Goal: Find specific page/section: Find specific page/section

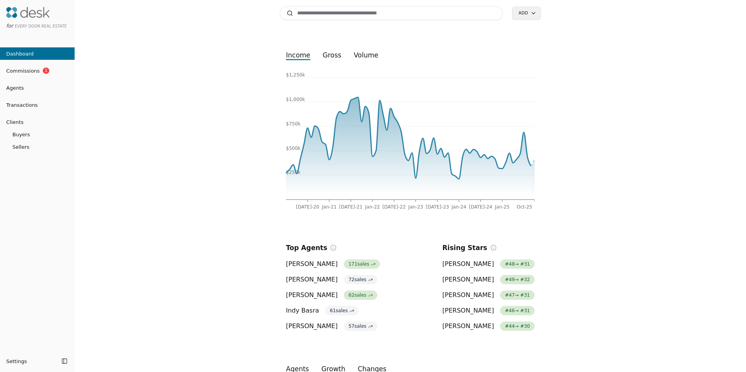
click at [334, 15] on input at bounding box center [391, 13] width 223 height 14
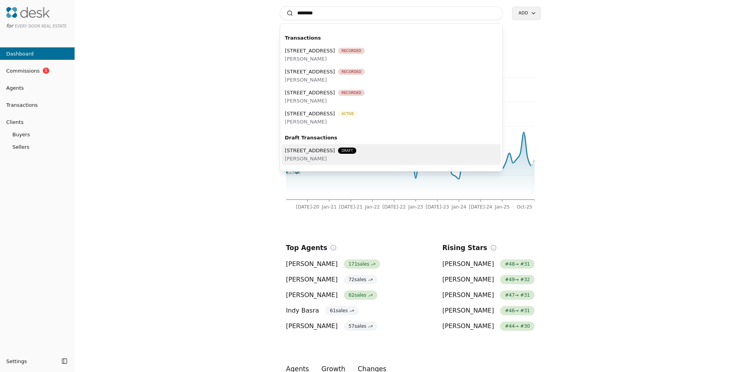
type input "********"
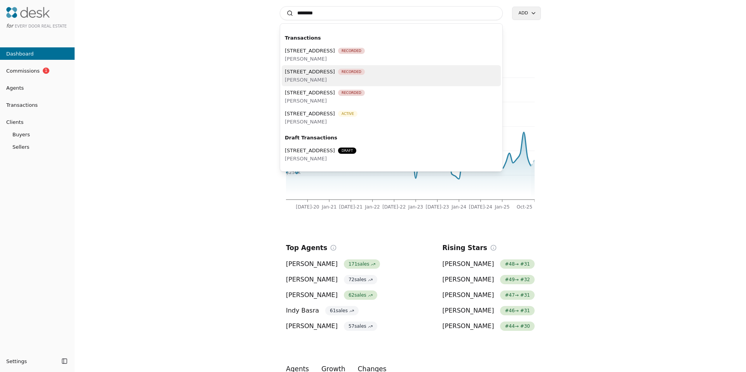
click at [335, 74] on span "4040 129th Ct SE, Bellevue, WA 98006" at bounding box center [310, 72] width 50 height 8
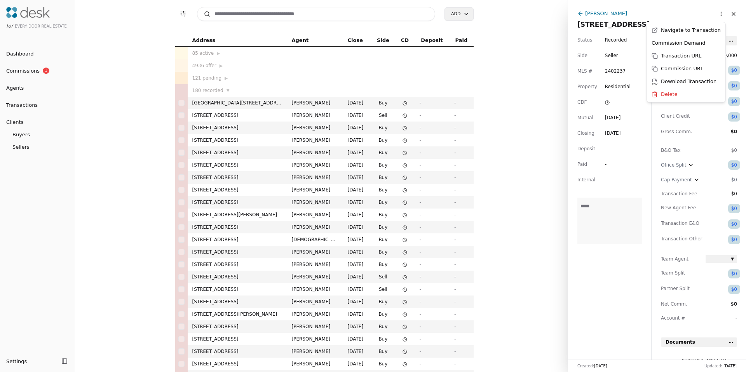
click at [716, 12] on html "for Every Door Real Estate Dashboard Commissions 1 Agents Transactions Clients …" at bounding box center [373, 186] width 746 height 372
click at [691, 33] on link "Navigate to Transaction" at bounding box center [685, 30] width 75 height 13
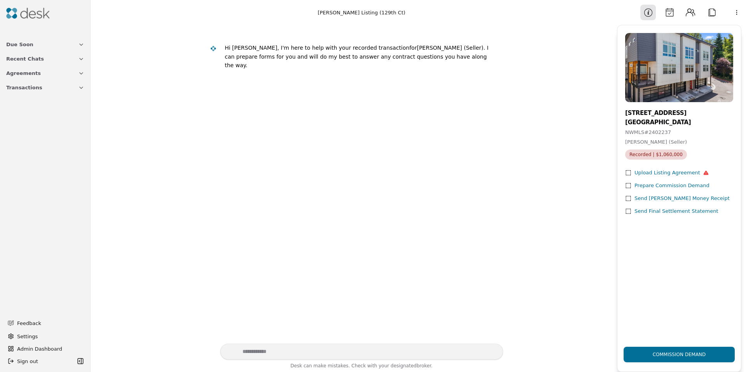
click at [692, 13] on button "Contacts" at bounding box center [690, 13] width 16 height 16
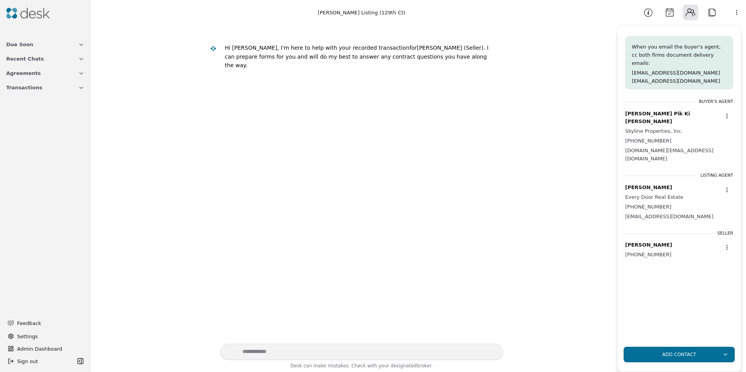
click at [711, 12] on button "Attach" at bounding box center [712, 13] width 16 height 16
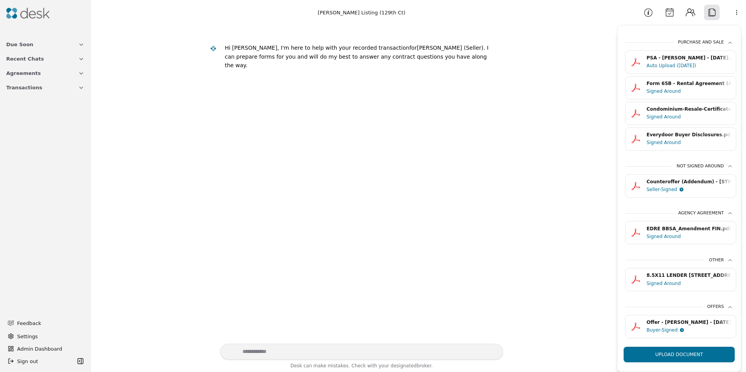
click at [663, 16] on button "Calendar" at bounding box center [669, 13] width 16 height 16
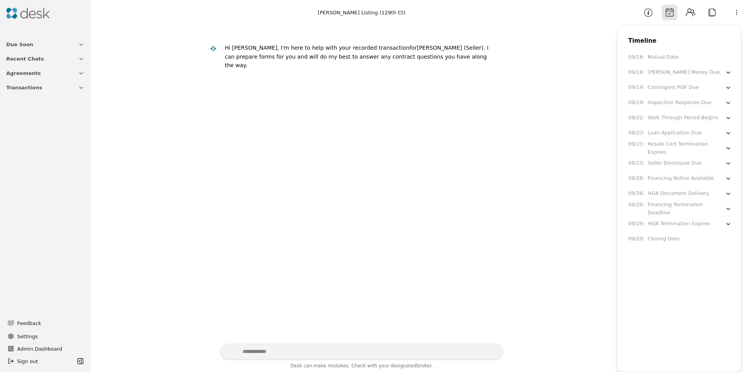
click at [648, 14] on button "Information" at bounding box center [648, 13] width 16 height 16
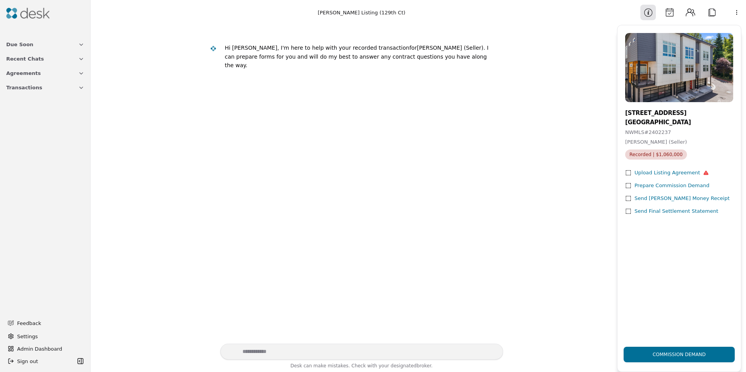
click at [738, 11] on html "Due Soon Recent Chats Agreements Transactions Feedback Settings Admin Dashboard…" at bounding box center [373, 186] width 746 height 372
click at [336, 124] on html "Due Soon Recent Chats Agreements Transactions Feedback Settings Admin Dashboard…" at bounding box center [373, 186] width 746 height 372
